Goal: Navigation & Orientation: Find specific page/section

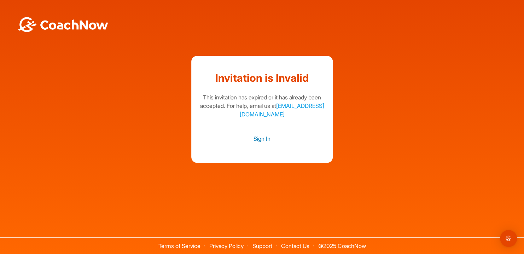
click at [261, 139] on link "Sign In" at bounding box center [261, 138] width 127 height 9
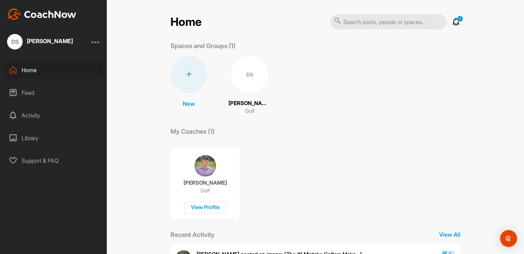
click at [247, 75] on div "DS" at bounding box center [249, 74] width 37 height 37
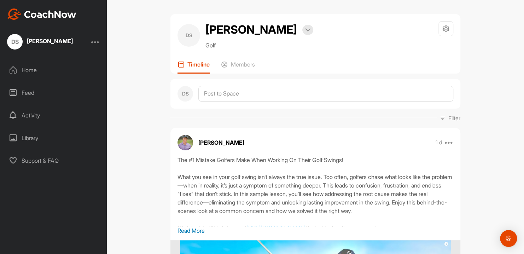
drag, startPoint x: 469, startPoint y: 0, endPoint x: 505, endPoint y: 52, distance: 63.8
click at [505, 52] on div "DS [PERSON_NAME] Bookings Golf Space Settings Your Notifications Leave Space Ti…" at bounding box center [316, 127] width 418 height 254
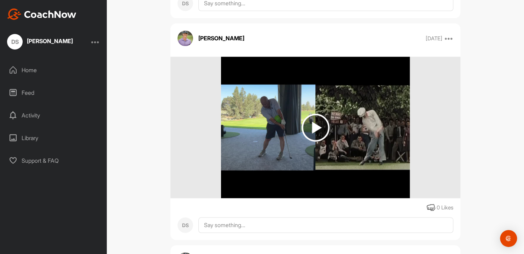
scroll to position [408, 0]
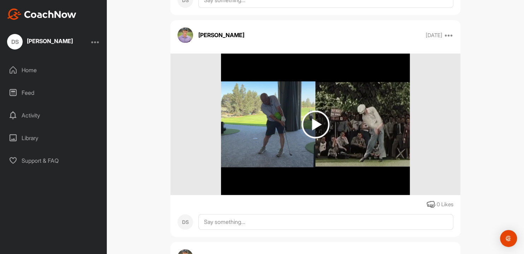
click at [313, 121] on img at bounding box center [316, 124] width 28 height 28
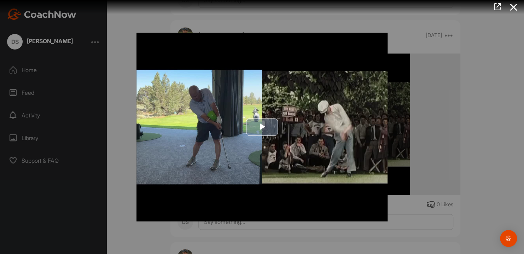
click at [262, 127] on span "Video Player" at bounding box center [262, 127] width 0 height 0
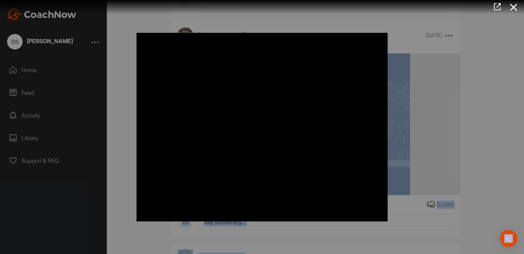
drag, startPoint x: 522, startPoint y: 63, endPoint x: 525, endPoint y: 113, distance: 49.6
click at [524, 113] on html "DS [PERSON_NAME] Home Feed Activity Library Support & FAQ + Create New Space Ne…" at bounding box center [262, 127] width 524 height 254
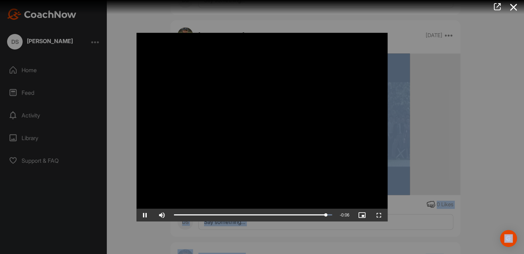
click at [29, 70] on div at bounding box center [262, 127] width 524 height 254
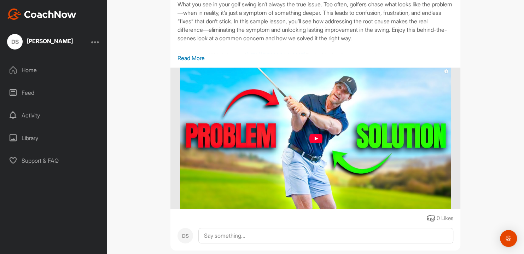
scroll to position [0, 0]
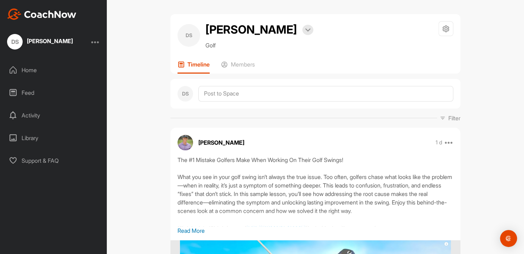
drag, startPoint x: 139, startPoint y: 55, endPoint x: 128, endPoint y: 74, distance: 22.7
click at [128, 74] on div "DS [PERSON_NAME] Bookings Golf Space Settings Your Notifications Leave Space Ti…" at bounding box center [316, 127] width 418 height 254
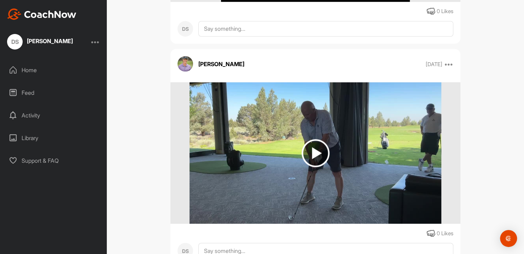
scroll to position [628, 0]
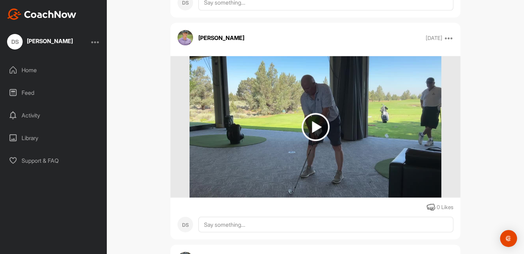
click at [317, 122] on img at bounding box center [316, 127] width 28 height 28
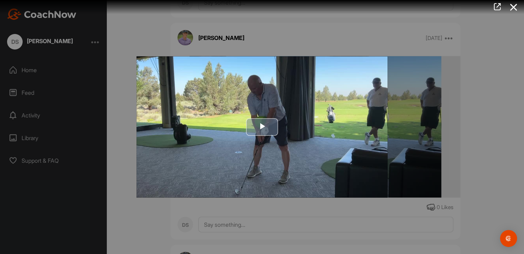
click at [262, 127] on span "Video Player" at bounding box center [262, 127] width 0 height 0
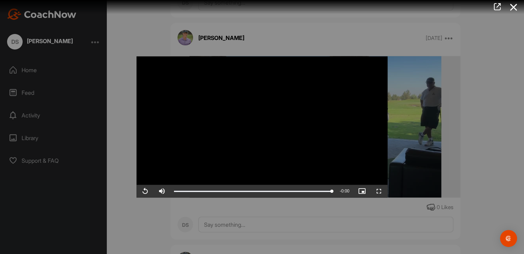
drag, startPoint x: 521, startPoint y: 80, endPoint x: 521, endPoint y: 91, distance: 10.6
click at [521, 91] on div at bounding box center [262, 127] width 524 height 254
